Goal: Information Seeking & Learning: Learn about a topic

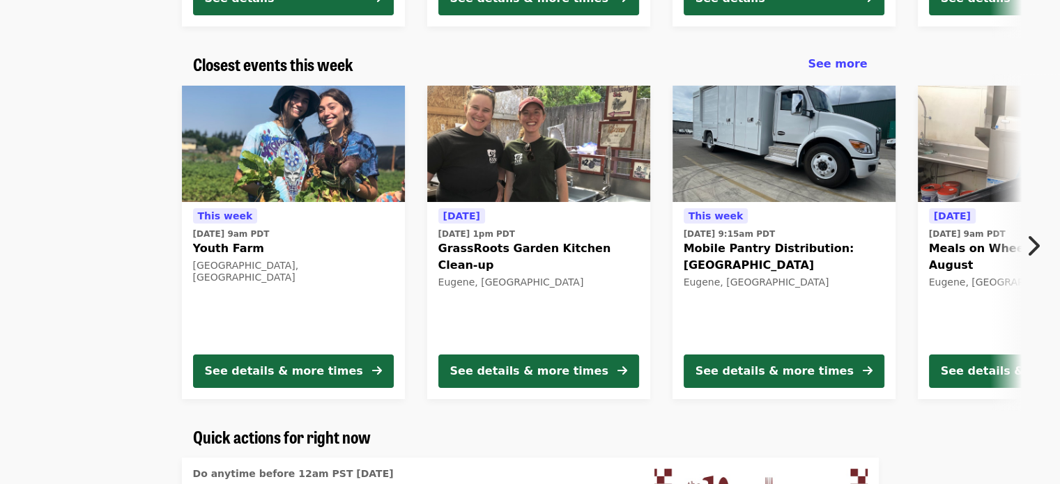
scroll to position [450, 0]
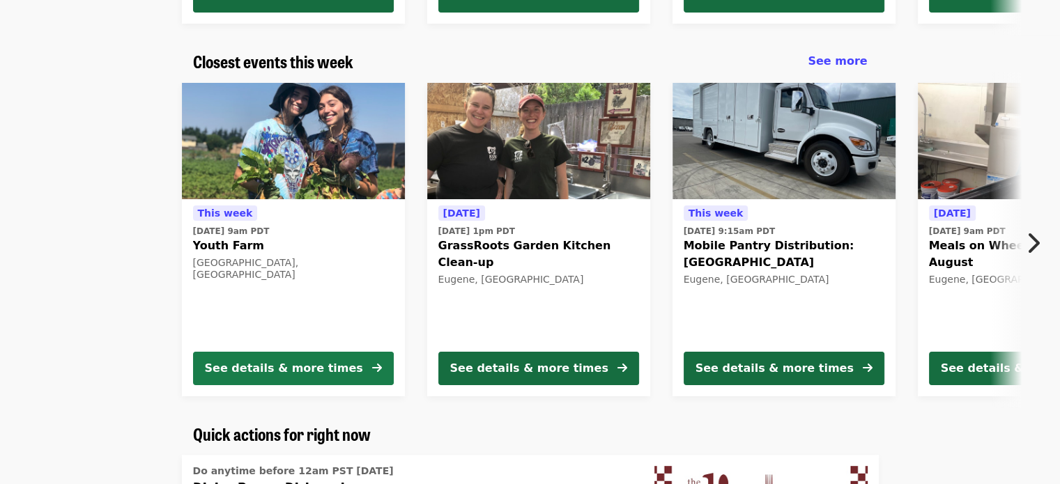
click at [289, 367] on div "See details & more times" at bounding box center [284, 368] width 158 height 17
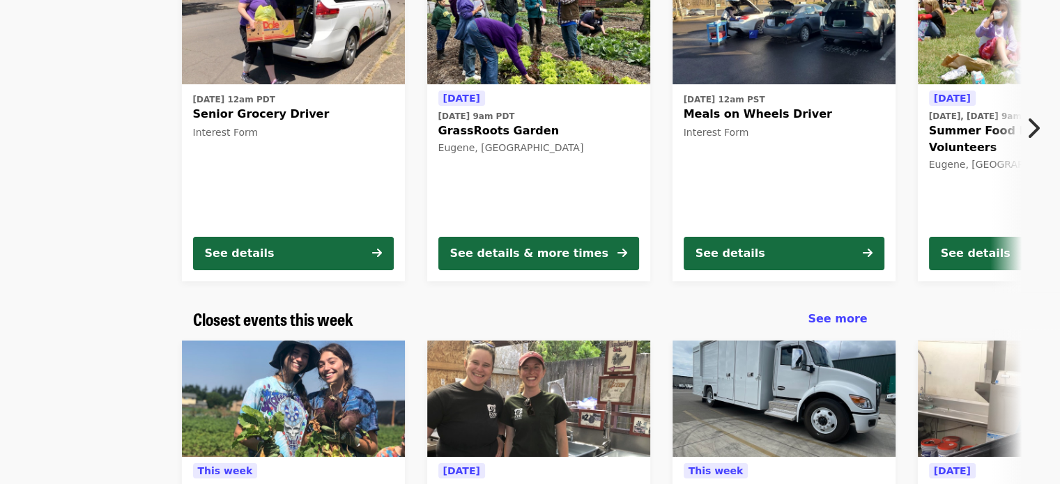
scroll to position [192, 0]
click at [528, 260] on div "See details & more times" at bounding box center [529, 253] width 158 height 17
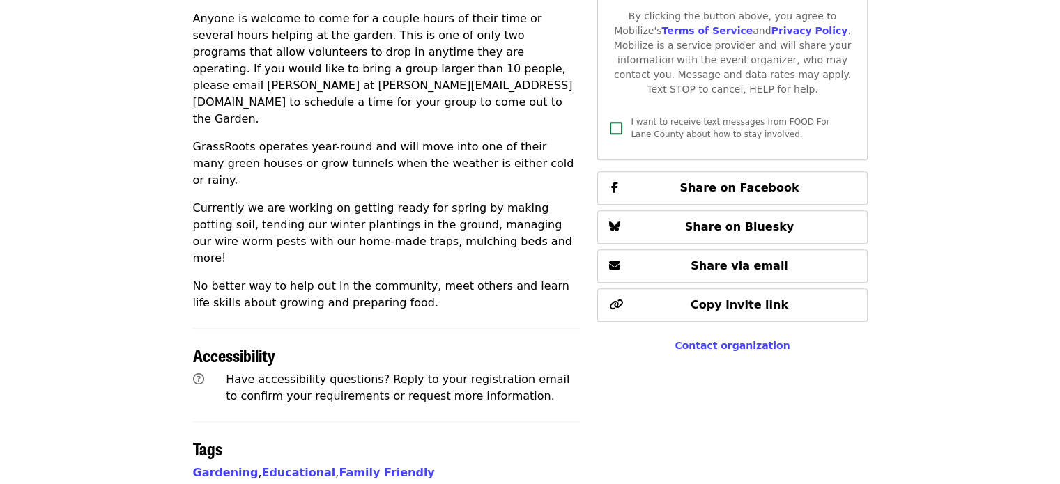
scroll to position [719, 0]
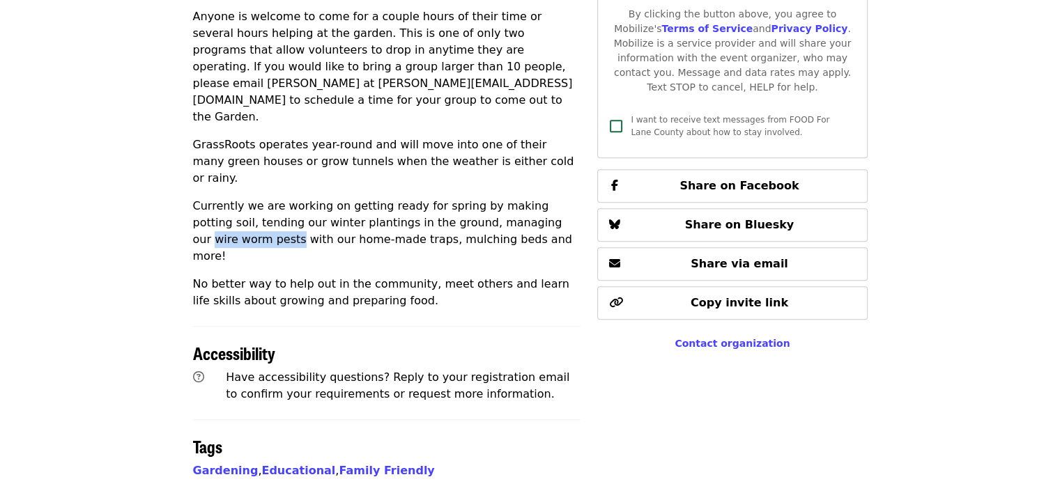
drag, startPoint x: 482, startPoint y: 156, endPoint x: 563, endPoint y: 155, distance: 81.5
click at [563, 198] on p "Currently we are working on getting ready for spring by making potting soil, te…" at bounding box center [387, 231] width 388 height 67
copy p "wire worm pests"
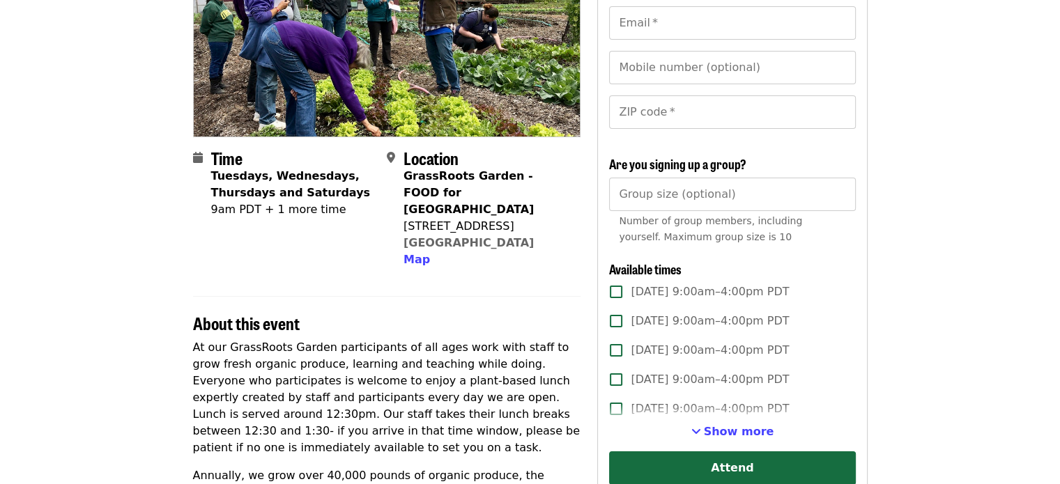
scroll to position [195, 0]
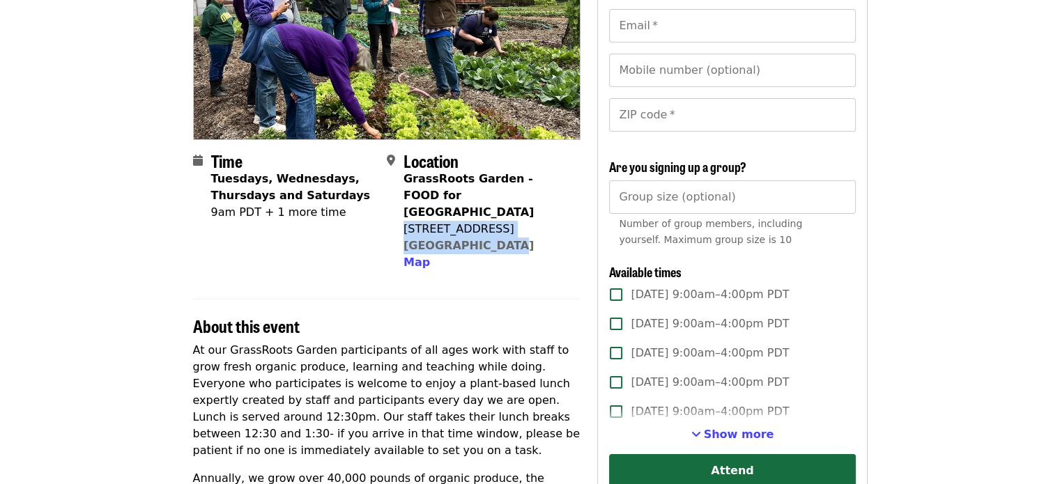
drag, startPoint x: 404, startPoint y: 210, endPoint x: 497, endPoint y: 230, distance: 95.5
click at [497, 230] on div "GrassRoots Garden - FOOD for [GEOGRAPHIC_DATA][STREET_ADDRESS] Map" at bounding box center [487, 221] width 166 height 100
copy span "[STREET_ADDRESS]"
